Goal: Task Accomplishment & Management: Use online tool/utility

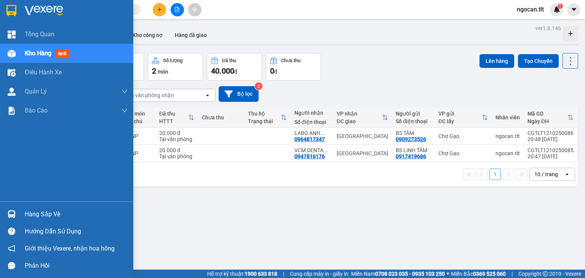
click at [10, 215] on img at bounding box center [12, 214] width 8 height 8
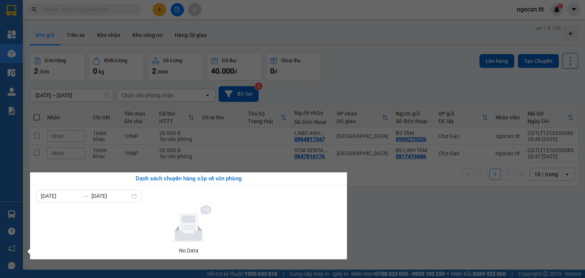
click at [219, 142] on section "Kết quả tìm kiếm ( 0 ) Bộ lọc Gửi 3 ngày gần nhất No Data ngocan.tlt 1 Tổng Qua…" at bounding box center [292, 139] width 585 height 278
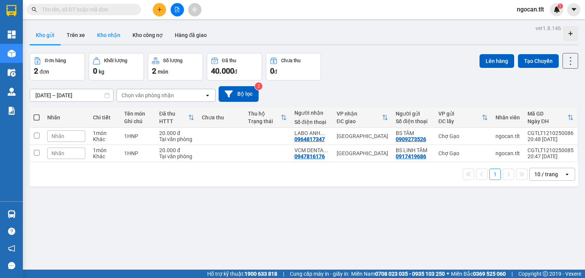
drag, startPoint x: 107, startPoint y: 23, endPoint x: 107, endPoint y: 31, distance: 8.0
click at [107, 28] on div "ver 1.8.146 Kho gửi Trên xe Kho nhận Kho công nợ Hàng đã giao Đơn hàng 2 đơn Kh…" at bounding box center [304, 162] width 554 height 278
click at [107, 32] on button "Kho nhận" at bounding box center [108, 35] width 35 height 18
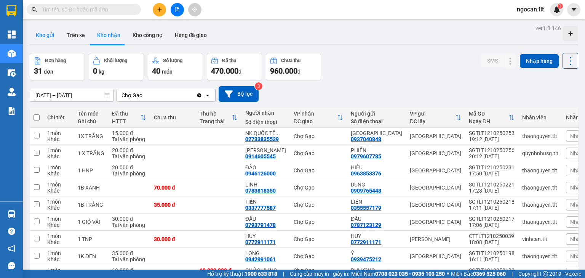
click at [54, 34] on button "Kho gửi" at bounding box center [45, 35] width 31 height 18
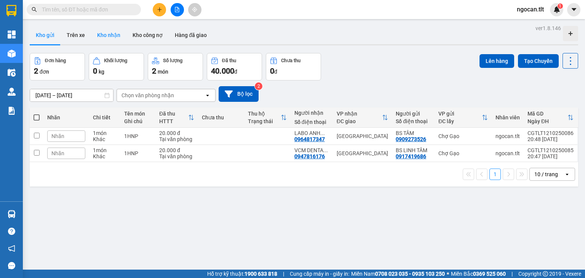
click at [101, 32] on button "Kho nhận" at bounding box center [108, 35] width 35 height 18
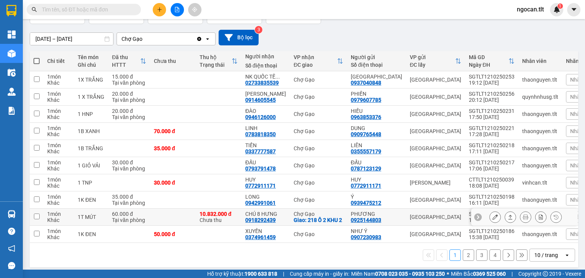
scroll to position [69, 0]
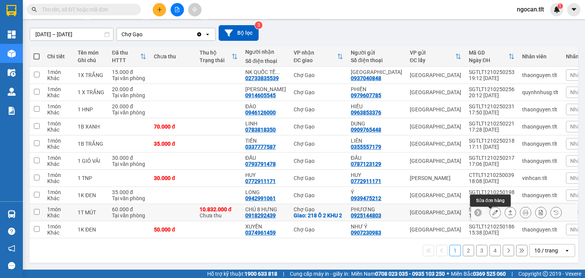
click at [487, 210] on button at bounding box center [495, 212] width 11 height 13
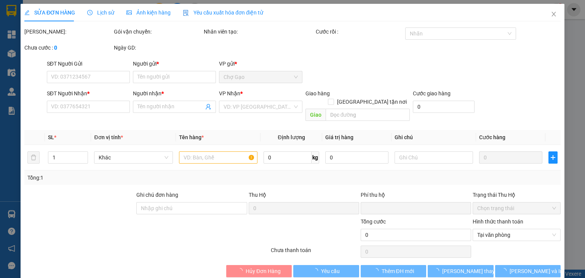
type input "0925144803"
type input "PHƯƠNG"
type input "0918292439"
type input "CHÚ 8 HƯNG"
checkbox input "true"
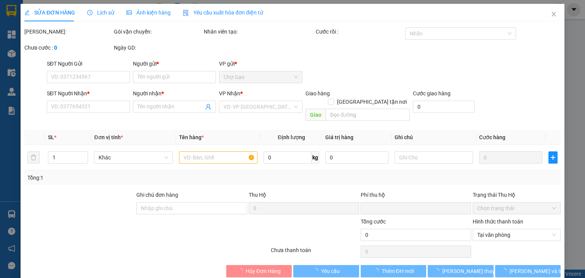
type input "218 Ô 2 KHU 2"
type input "0"
type input "60.000"
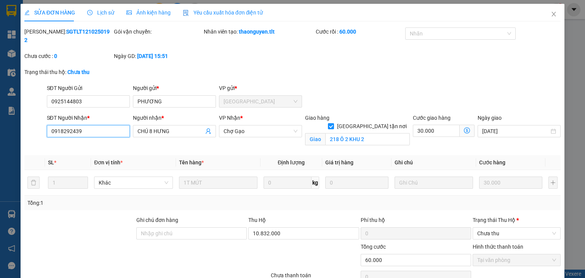
click at [102, 125] on input "0918292439" at bounding box center [88, 131] width 83 height 12
click at [487, 11] on span "Close" at bounding box center [553, 14] width 21 height 21
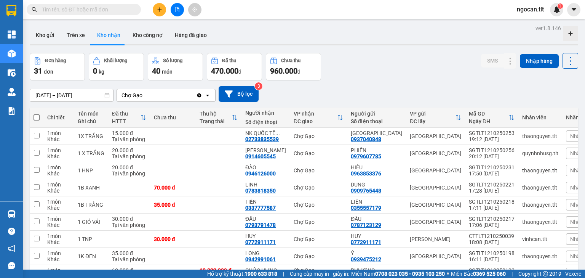
click at [101, 13] on input "text" at bounding box center [87, 9] width 90 height 8
paste input "0918292439"
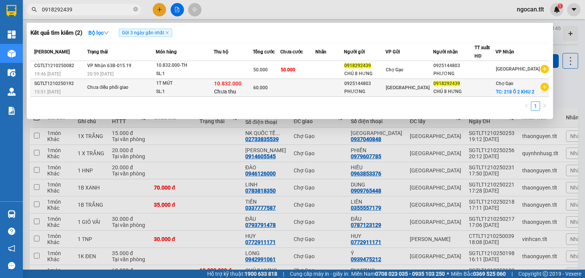
type input "0918292439"
click at [190, 96] on div "SL: 1" at bounding box center [184, 92] width 57 height 8
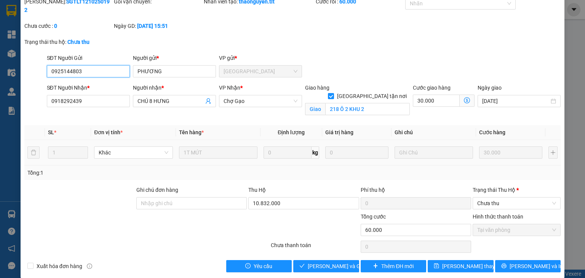
scroll to position [30, 0]
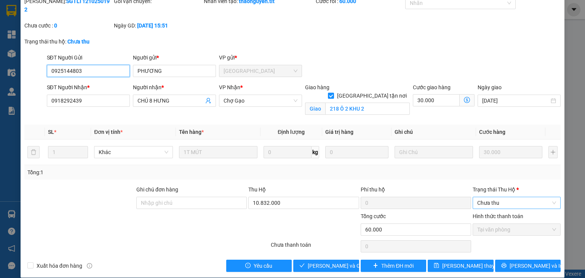
click at [487, 199] on span "Chưa thu" at bounding box center [516, 202] width 79 height 11
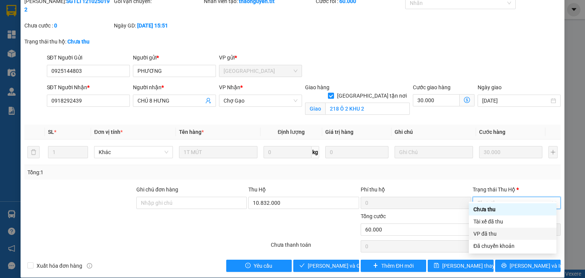
click at [479, 230] on div "VP đã thu" at bounding box center [512, 233] width 78 height 8
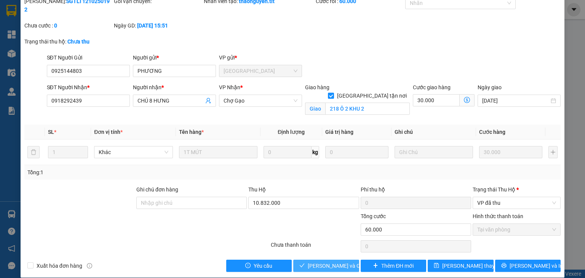
click at [330, 231] on span "Lưu và Giao hàng" at bounding box center [344, 265] width 73 height 8
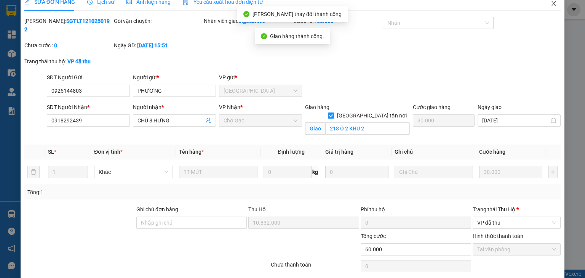
scroll to position [0, 0]
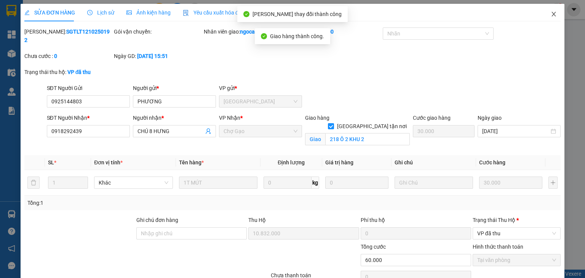
click at [487, 18] on span "Close" at bounding box center [553, 14] width 21 height 21
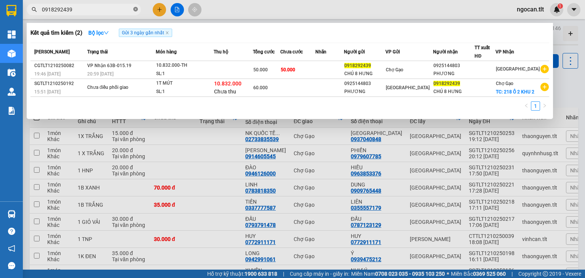
click at [136, 8] on icon "close-circle" at bounding box center [135, 9] width 5 height 5
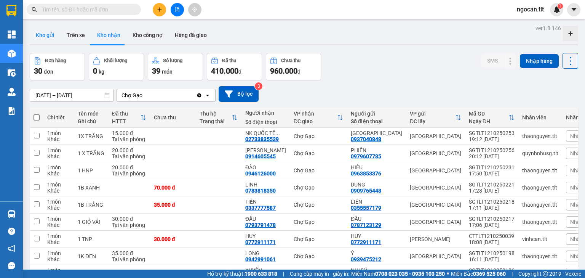
click at [41, 38] on button "Kho gửi" at bounding box center [45, 35] width 31 height 18
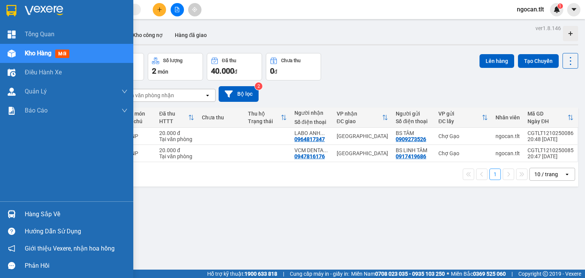
click at [6, 208] on div at bounding box center [11, 213] width 13 height 13
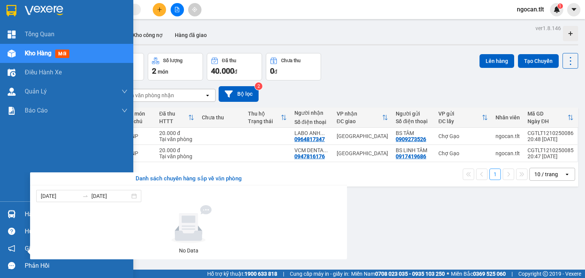
click at [7, 9] on div "Tổng Quan Kho hàng mới Điều hành xe Quản Lý Quản lý chuyến Quản lý khách hàng Q…" at bounding box center [66, 139] width 133 height 278
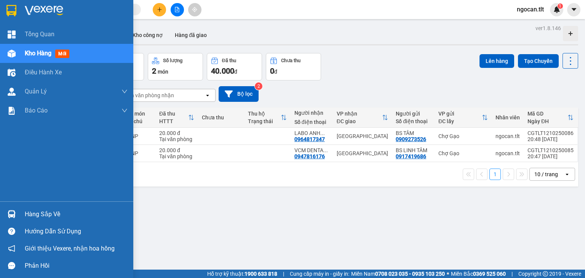
click at [7, 10] on img at bounding box center [11, 10] width 10 height 11
click at [5, 214] on div at bounding box center [11, 213] width 13 height 13
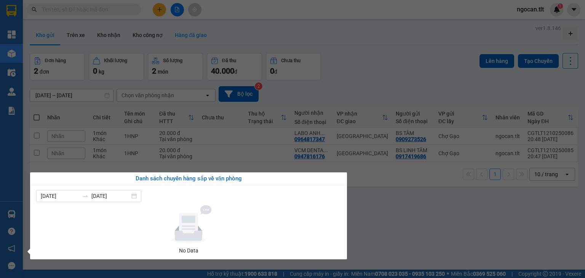
drag, startPoint x: 205, startPoint y: 46, endPoint x: 205, endPoint y: 42, distance: 3.8
click at [205, 46] on section "Kết quả tìm kiếm ( 2 ) Bộ lọc Gửi 3 ngày gần nhất Mã ĐH Trạng thái Món hàng Thu…" at bounding box center [292, 139] width 585 height 278
